Goal: Information Seeking & Learning: Find specific page/section

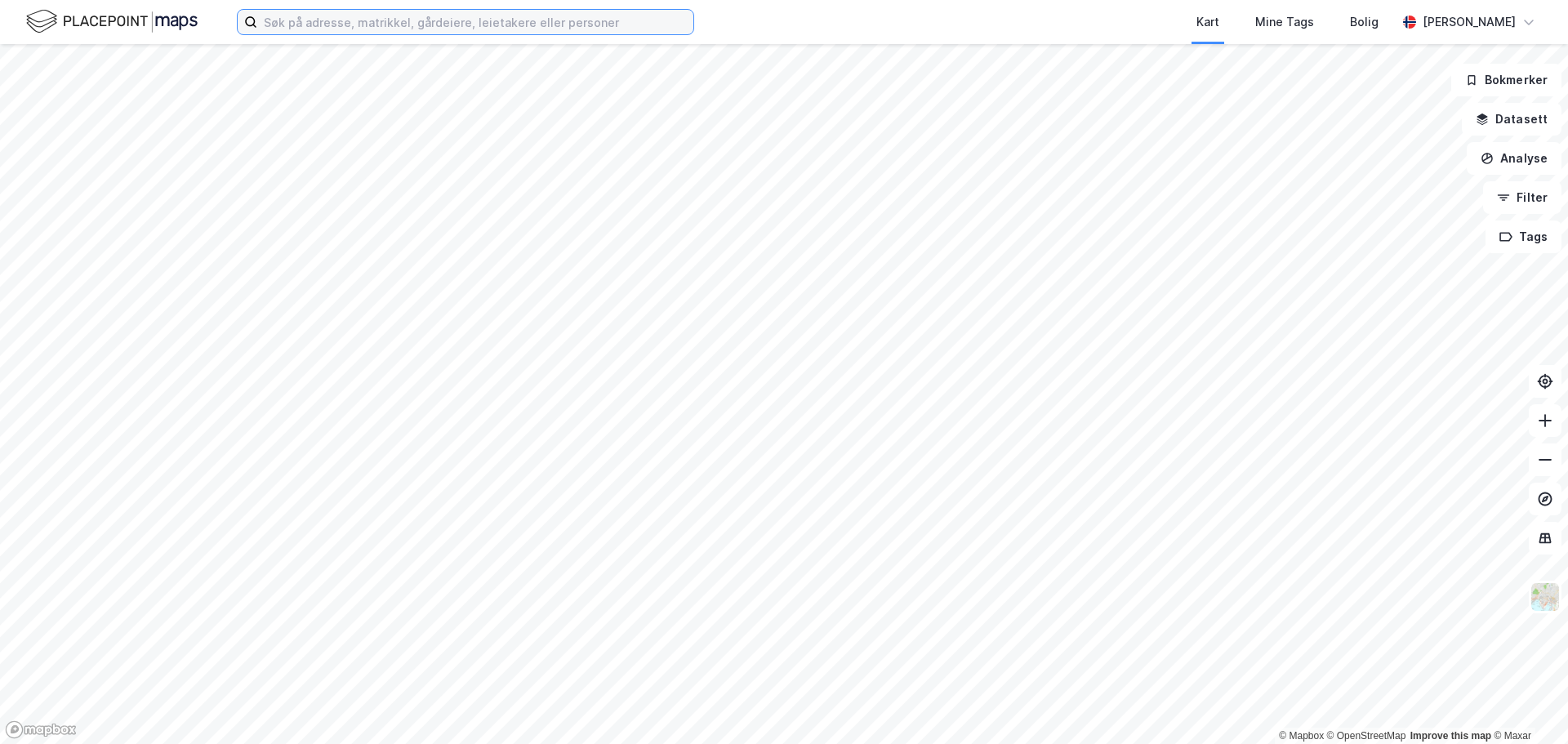
click at [353, 11] on input at bounding box center [475, 22] width 436 height 25
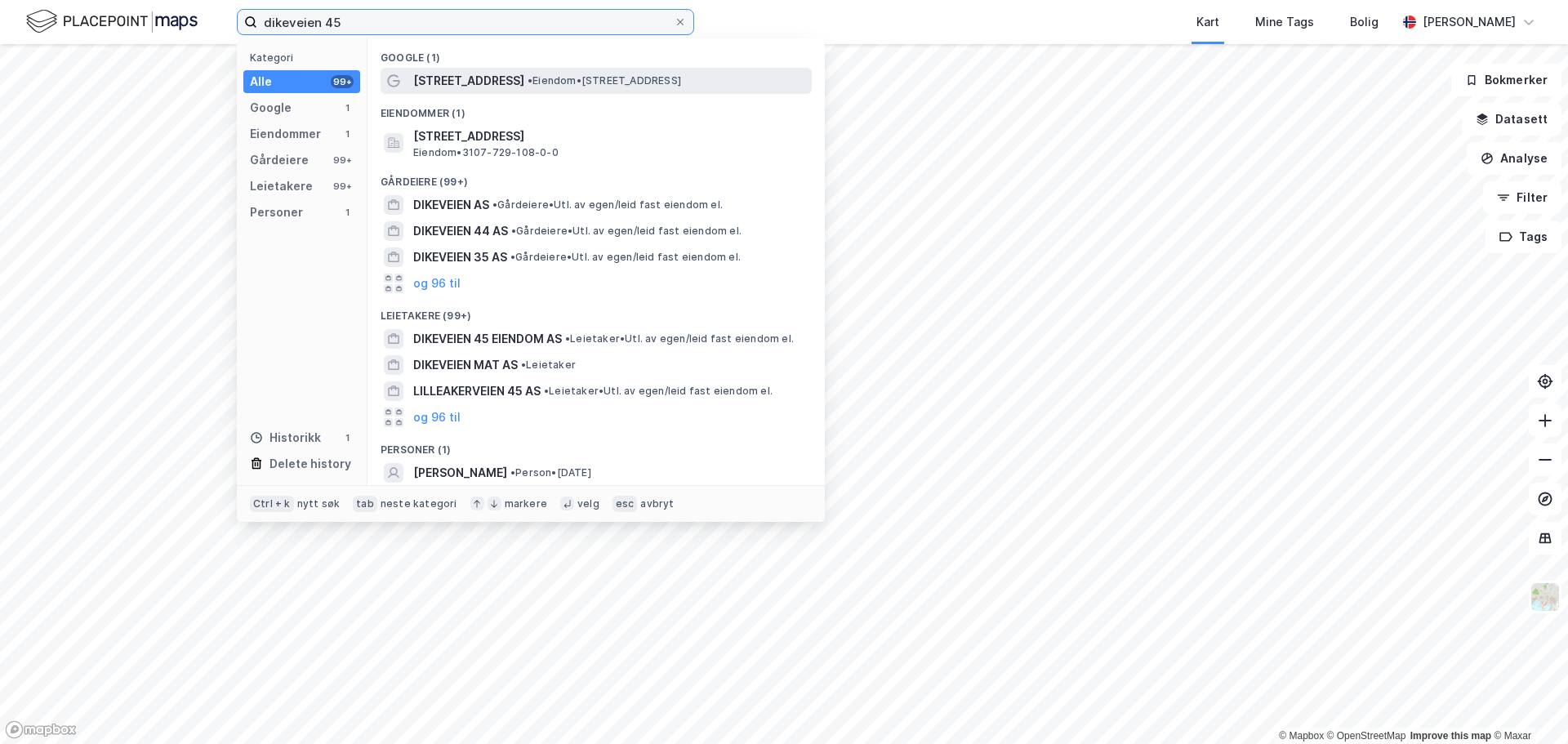
type input "dikeveien 45"
click at [683, 76] on div "[STREET_ADDRESS] • Eiendom • [STREET_ADDRESS]" at bounding box center [611, 81] width 396 height 20
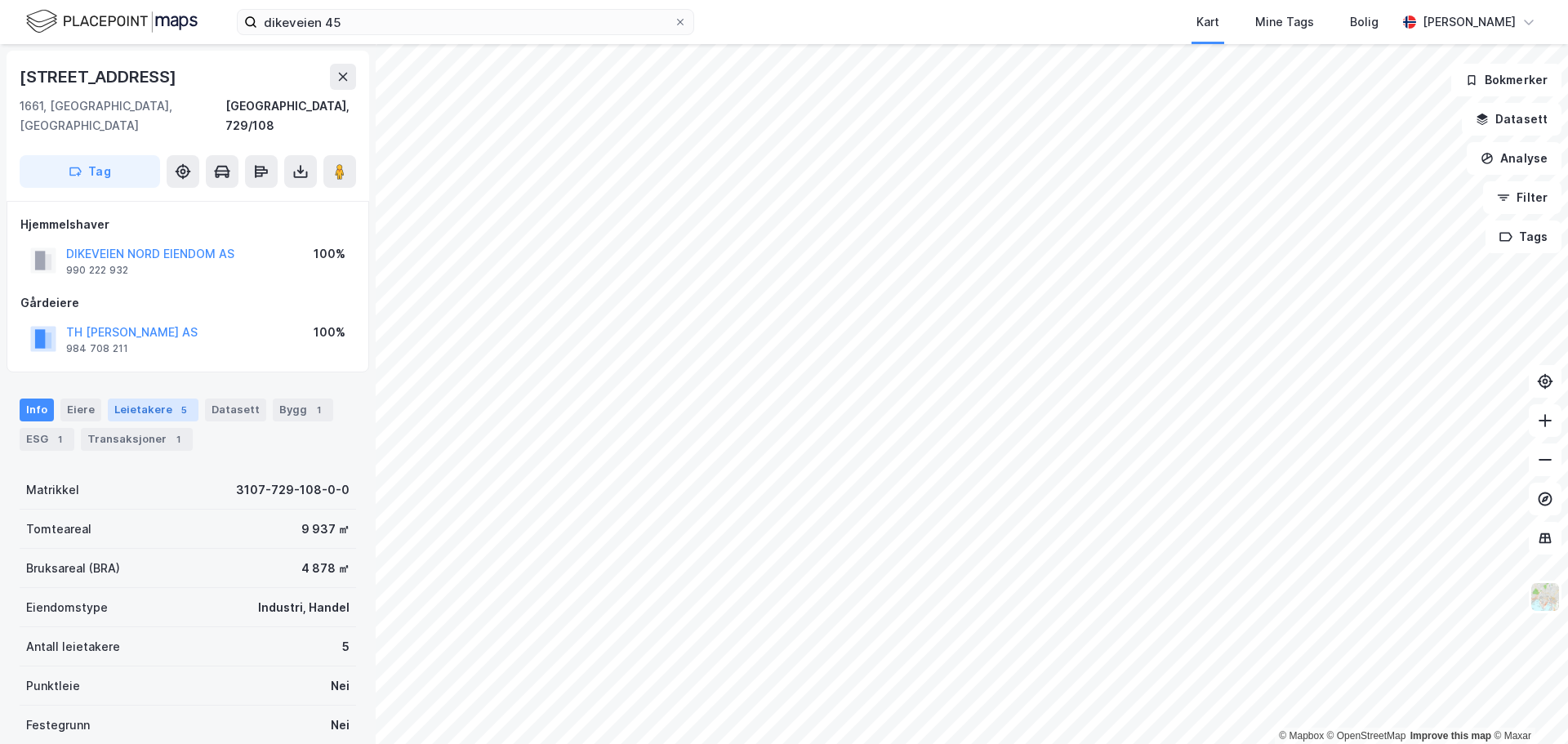
click at [168, 399] on div "Leietakere 5" at bounding box center [153, 410] width 91 height 23
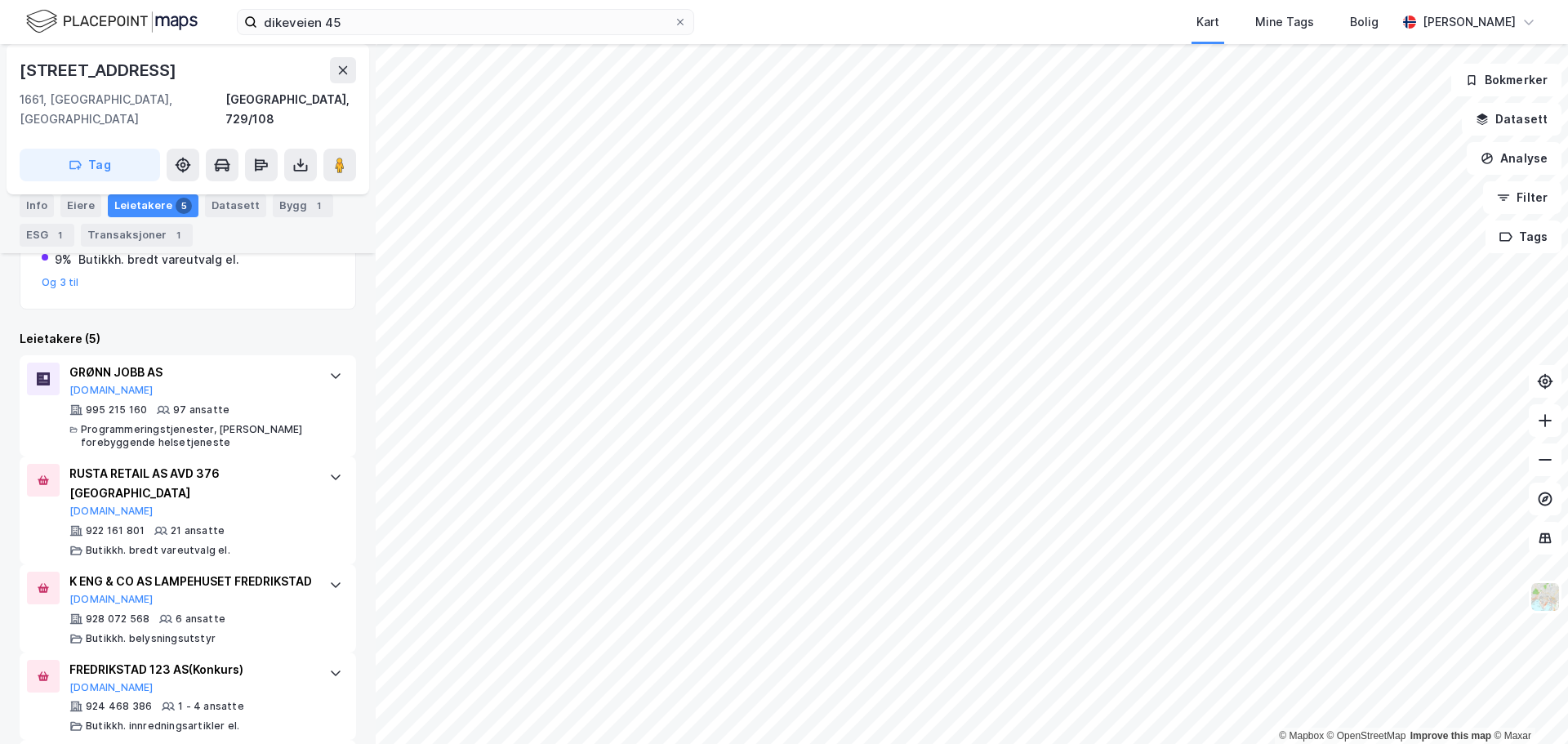
scroll to position [494, 0]
